Goal: Transaction & Acquisition: Purchase product/service

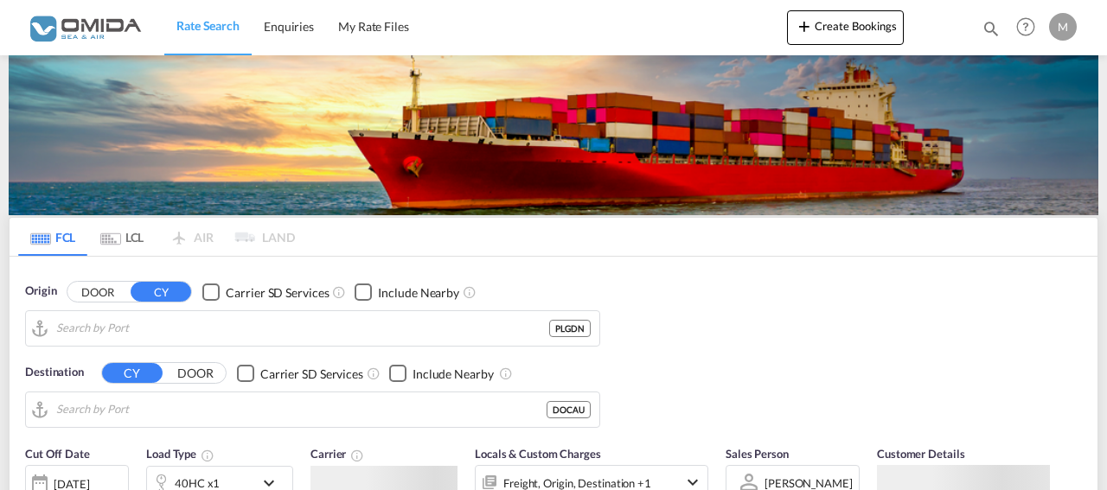
type input "Gdansk, PLGDN"
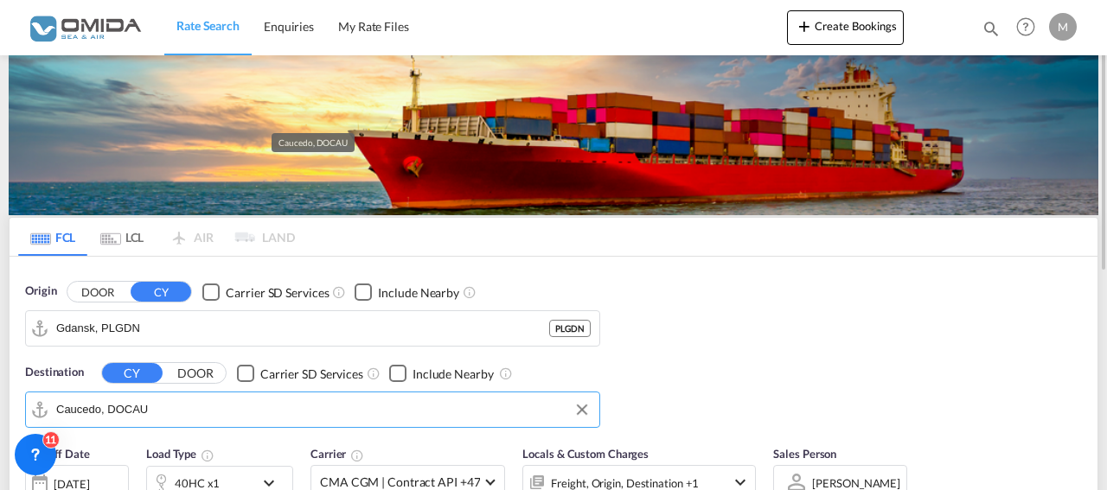
click at [217, 413] on input "Caucedo, DOCAU" at bounding box center [323, 410] width 534 height 26
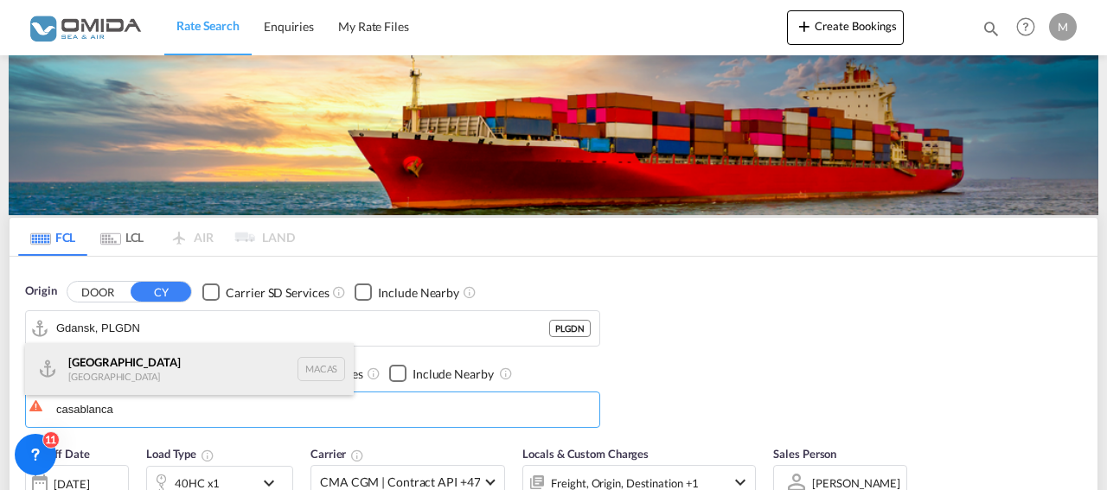
click at [209, 365] on div "Casablanca [GEOGRAPHIC_DATA] [GEOGRAPHIC_DATA]" at bounding box center [189, 369] width 329 height 52
type input "[GEOGRAPHIC_DATA], MACAS"
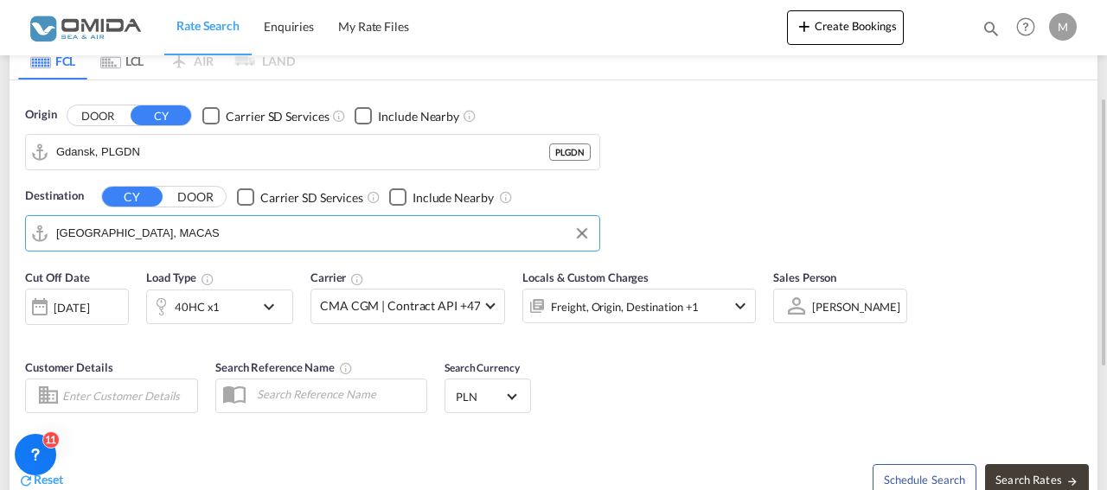
scroll to position [265, 0]
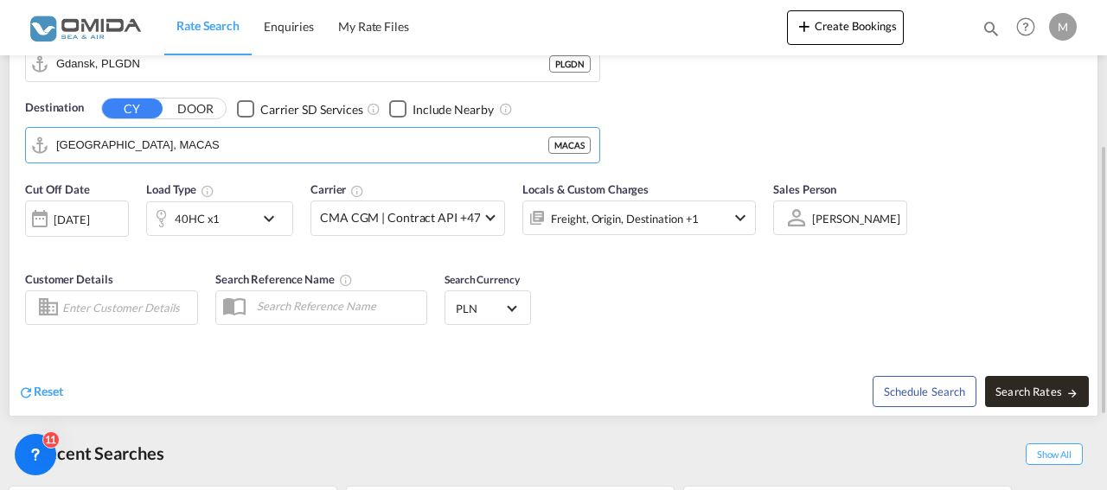
click at [1038, 391] on span "Search Rates" at bounding box center [1036, 392] width 83 height 14
type input "PLGDN to MACAS / [DATE]"
